Goal: Entertainment & Leisure: Browse casually

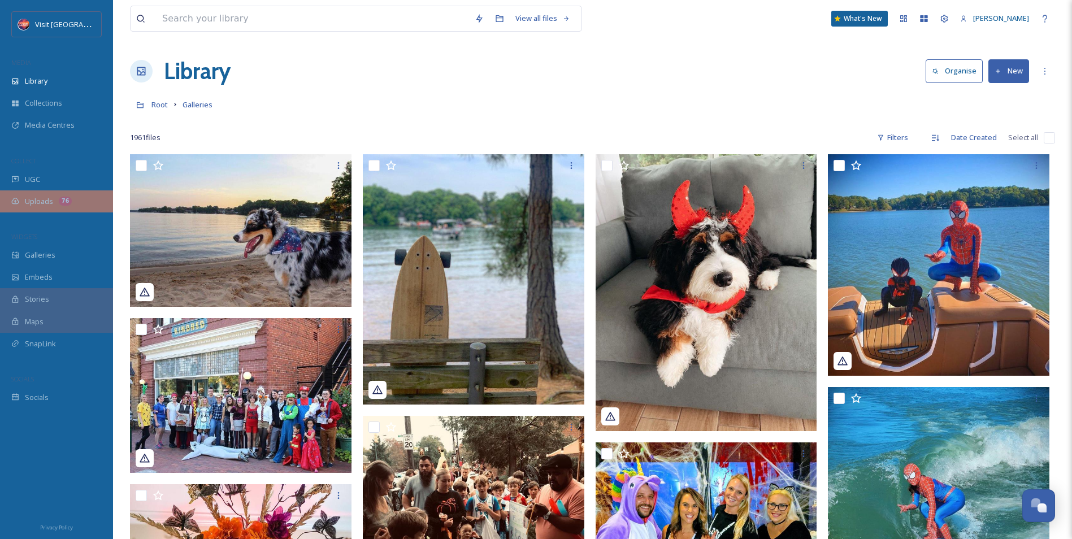
click at [68, 193] on div "Uploads 76" at bounding box center [56, 201] width 113 height 22
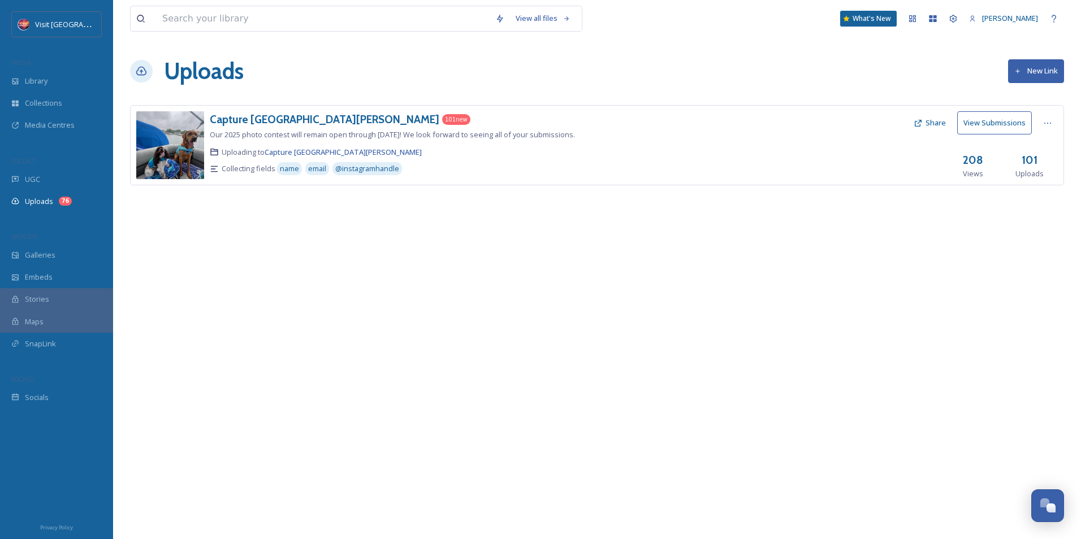
click at [385, 128] on div "Capture [GEOGRAPHIC_DATA][PERSON_NAME] 101 new Our 2025 photo contest will rema…" at bounding box center [440, 145] width 461 height 68
click at [275, 118] on h3 "Capture [GEOGRAPHIC_DATA][PERSON_NAME]" at bounding box center [324, 119] width 229 height 14
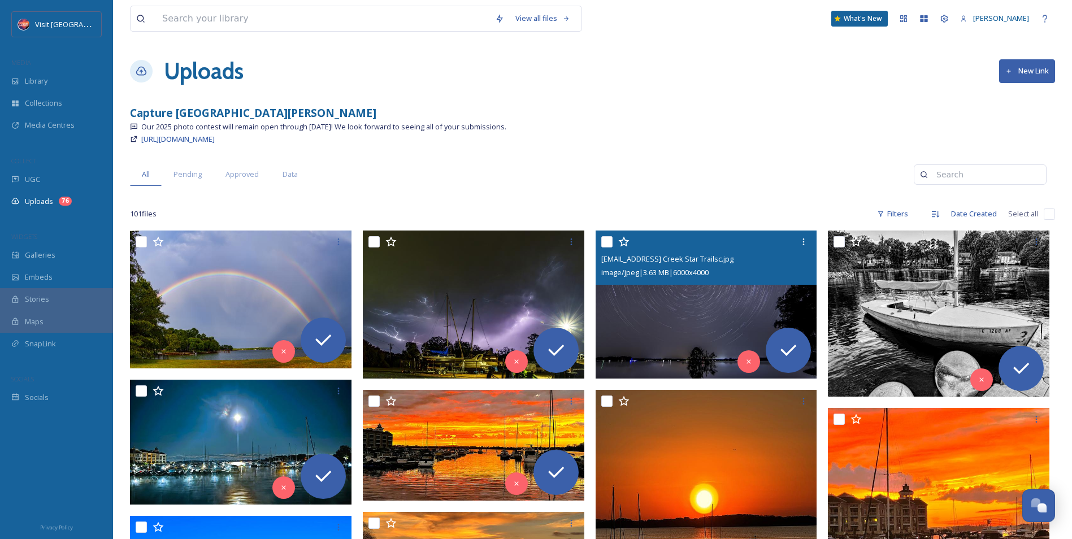
click at [690, 306] on img at bounding box center [707, 305] width 222 height 148
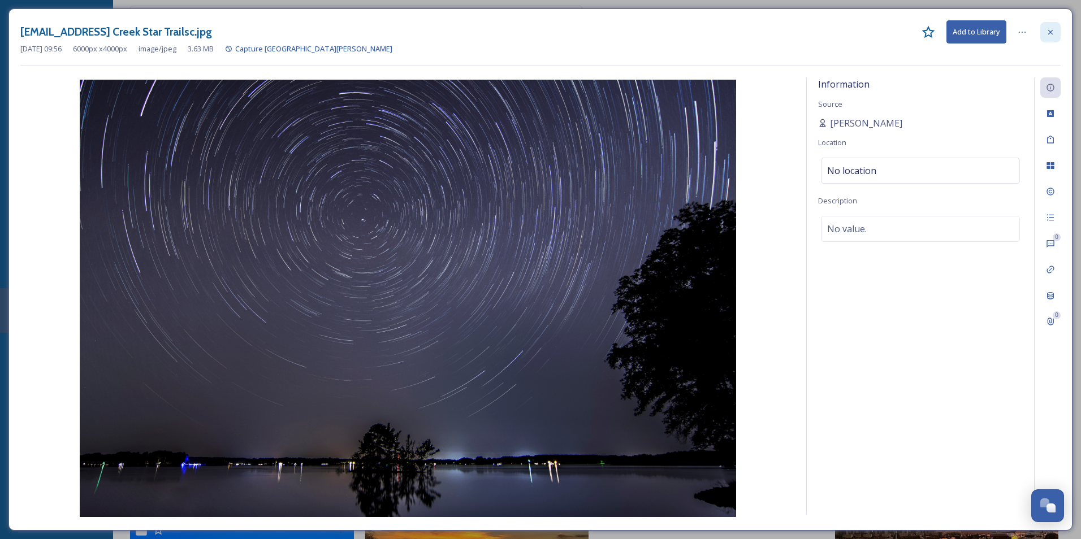
drag, startPoint x: 1057, startPoint y: 29, endPoint x: 895, endPoint y: 162, distance: 209.2
click at [1056, 29] on div at bounding box center [1050, 32] width 20 height 20
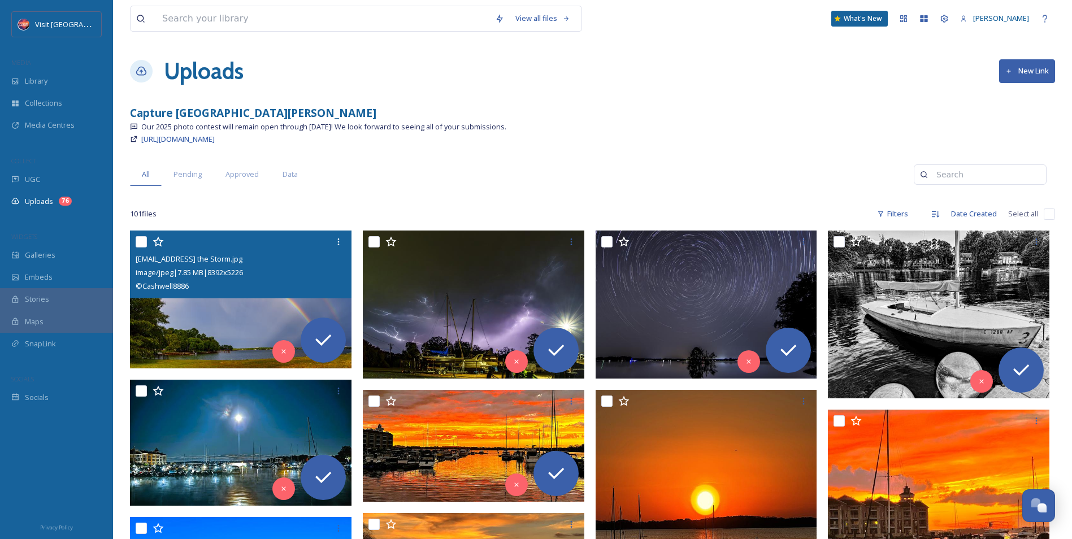
click at [255, 321] on img at bounding box center [241, 300] width 222 height 138
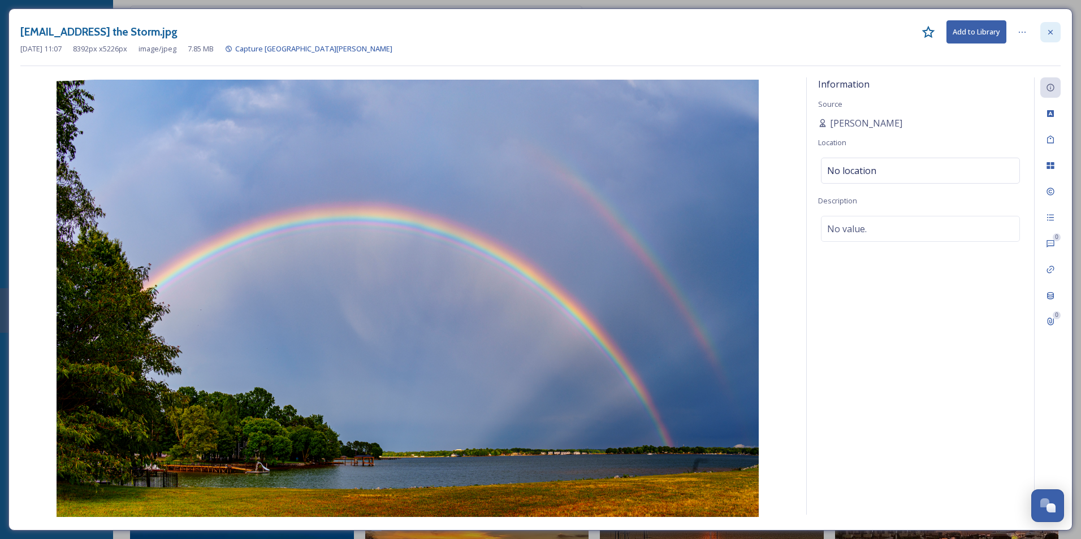
click at [1046, 29] on icon at bounding box center [1050, 32] width 9 height 9
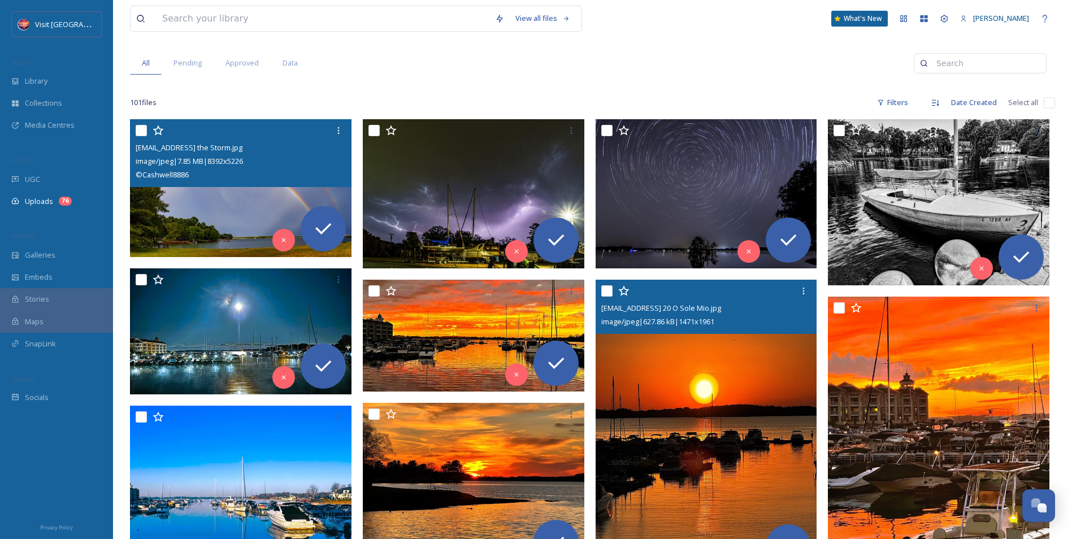
scroll to position [339, 0]
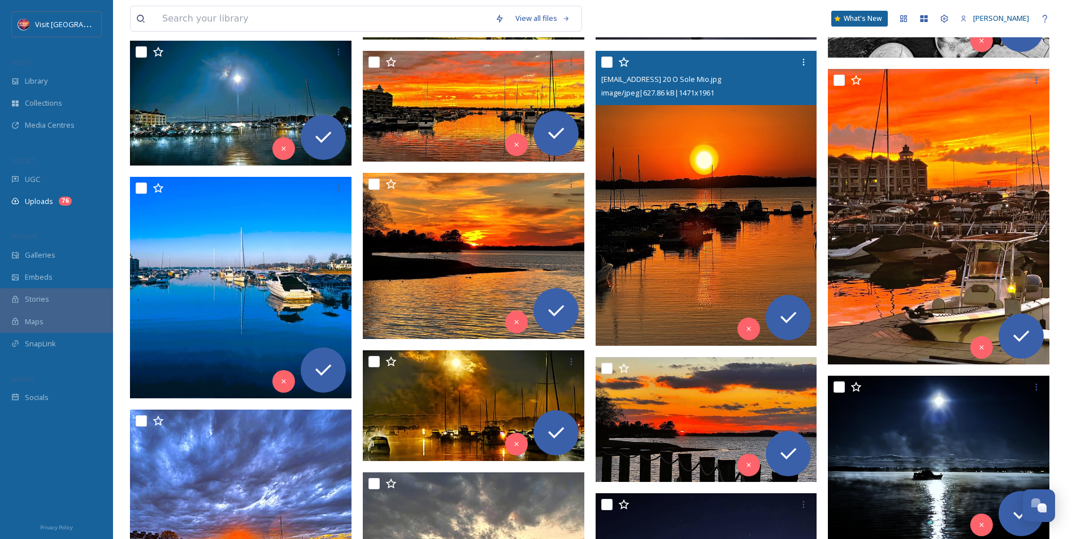
click at [722, 260] on img at bounding box center [707, 198] width 222 height 295
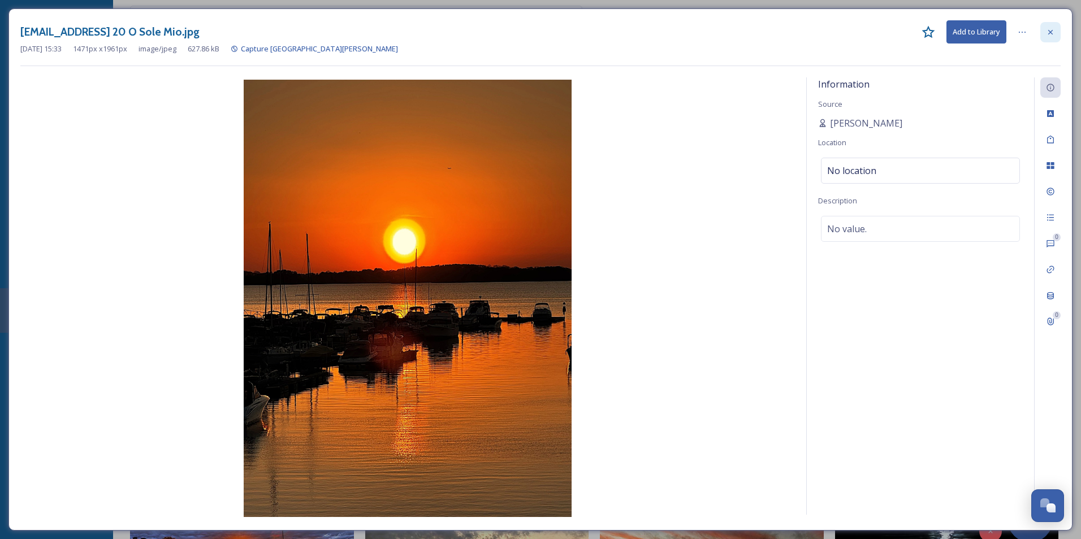
click at [1045, 32] on div at bounding box center [1050, 32] width 20 height 20
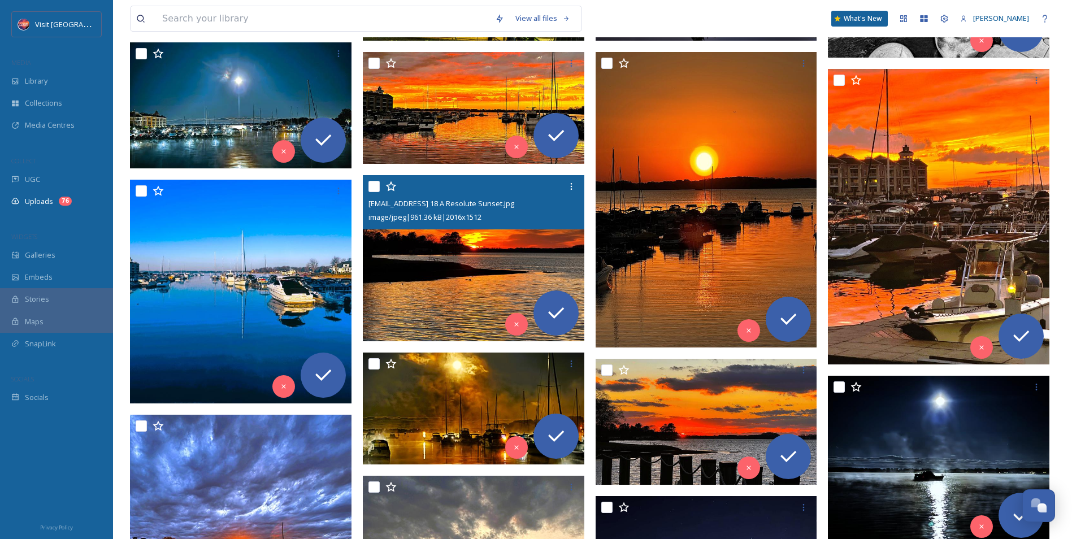
click at [475, 269] on img at bounding box center [474, 258] width 222 height 166
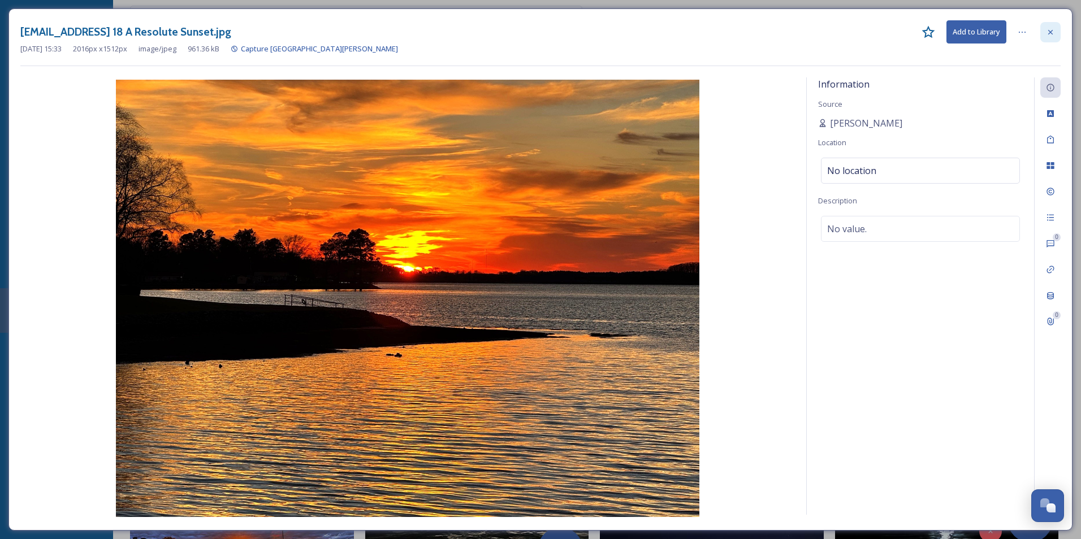
click at [1058, 34] on div at bounding box center [1050, 32] width 20 height 20
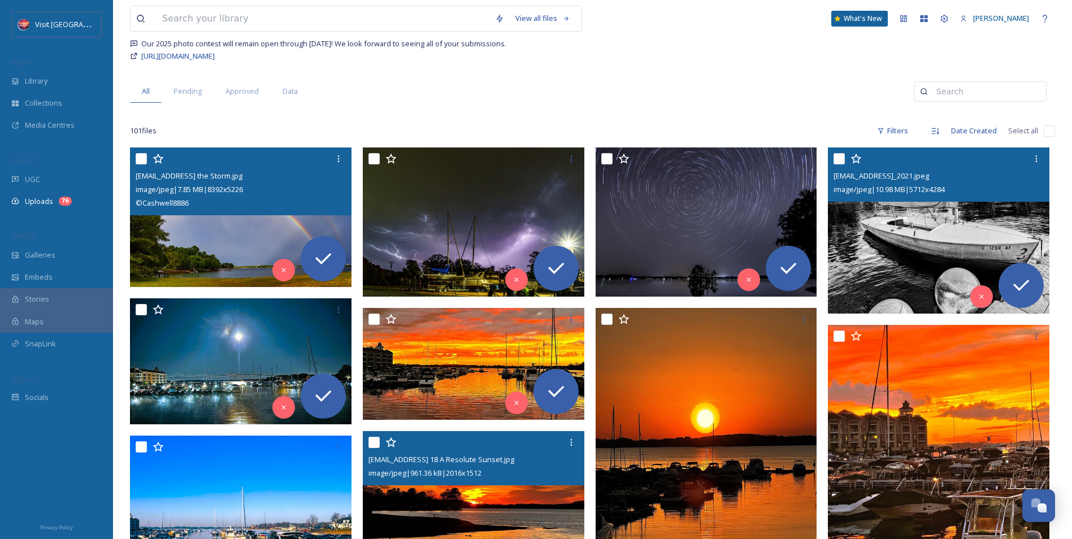
scroll to position [57, 0]
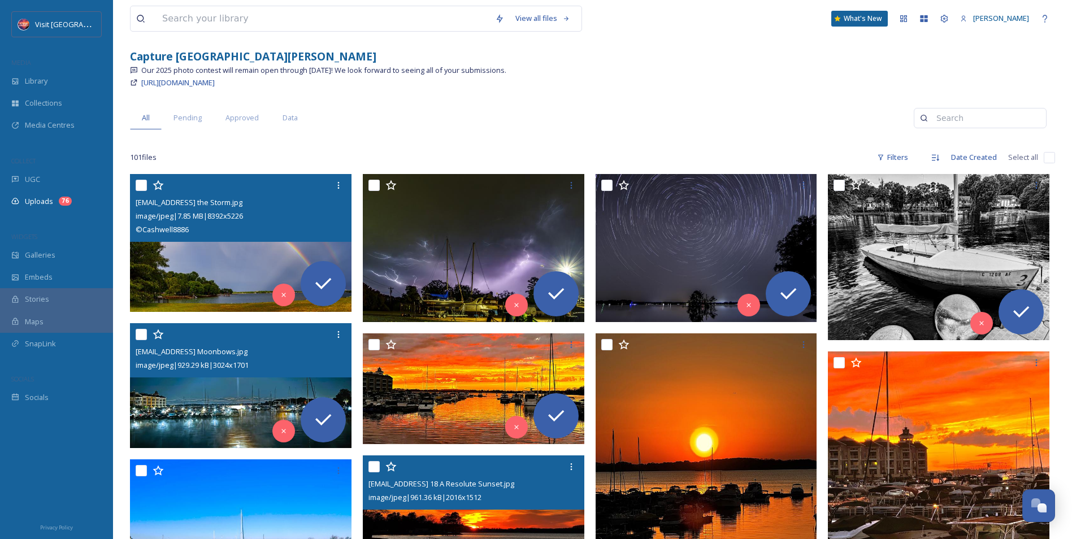
click at [218, 388] on img at bounding box center [241, 385] width 222 height 125
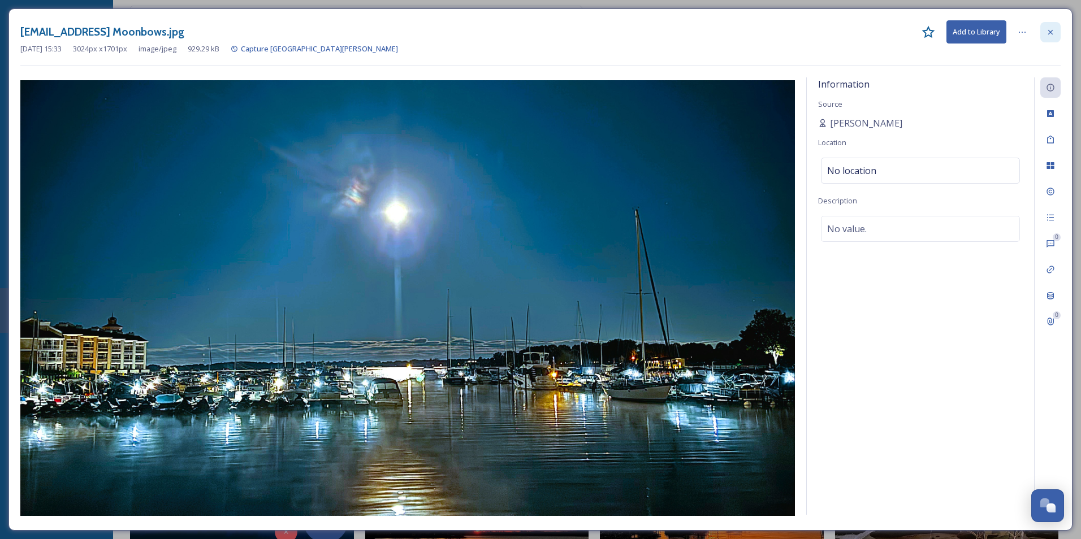
click at [1051, 38] on div at bounding box center [1050, 32] width 20 height 20
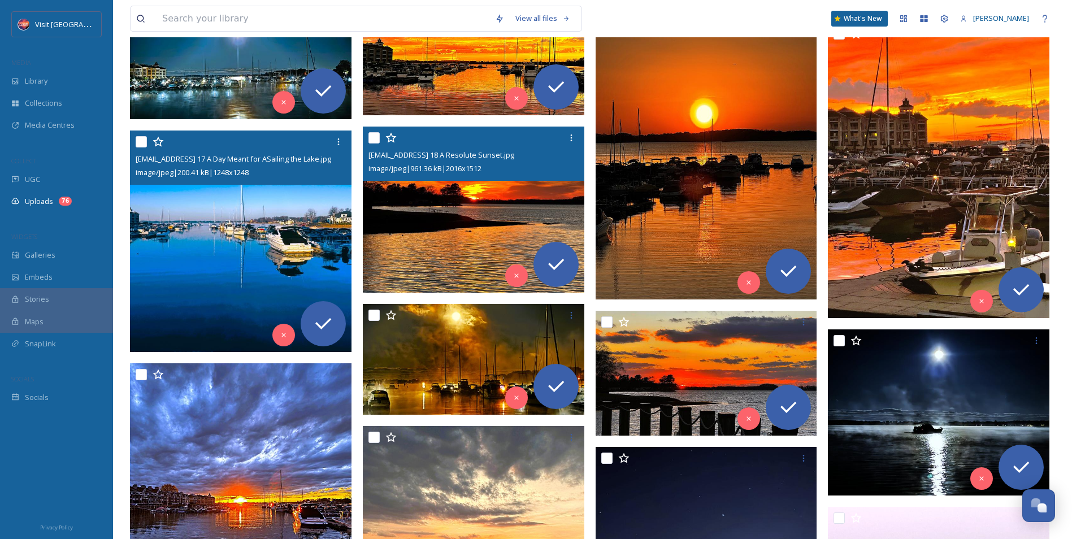
scroll to position [339, 0]
